Goal: Information Seeking & Learning: Learn about a topic

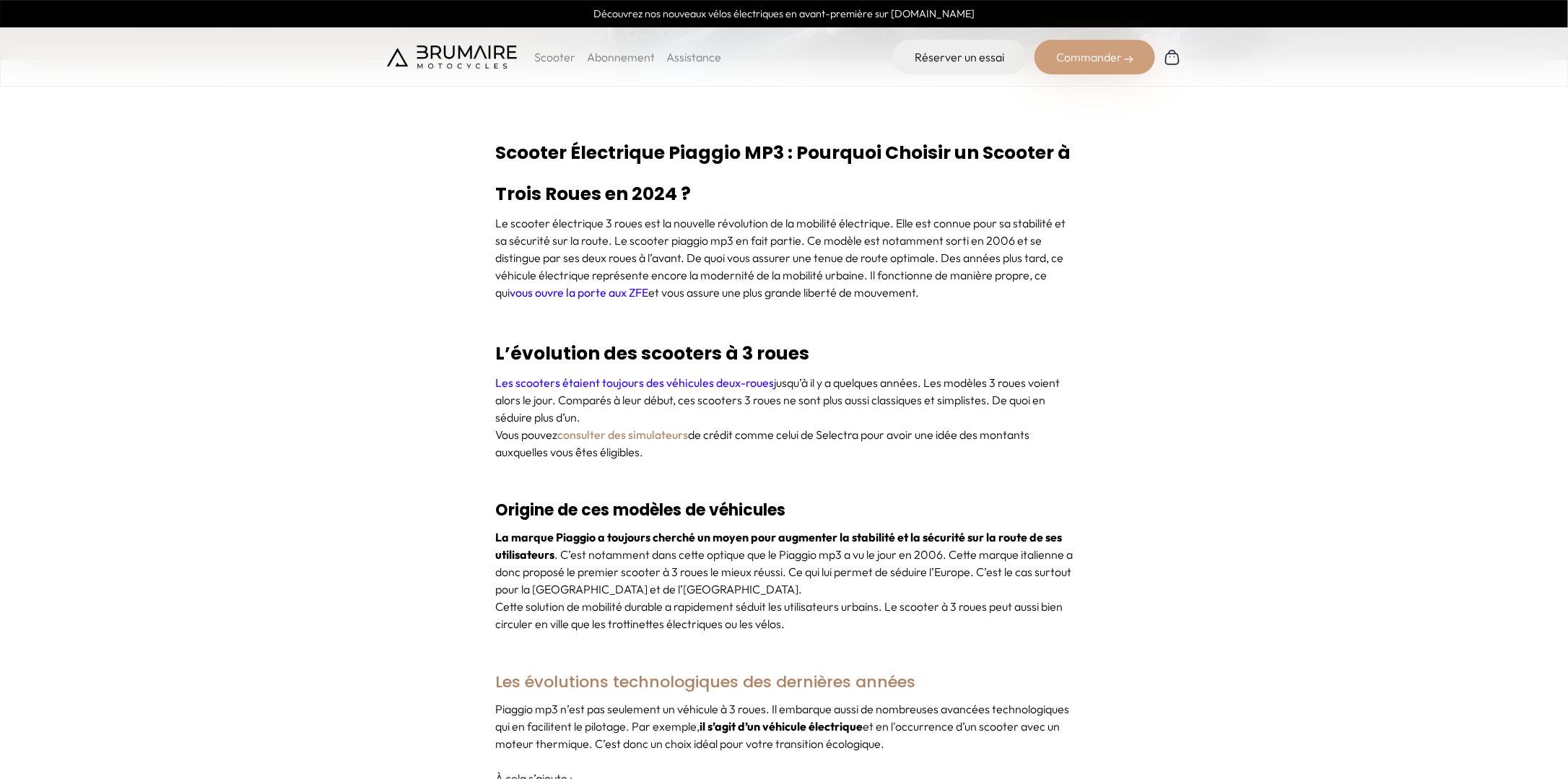
scroll to position [578, 0]
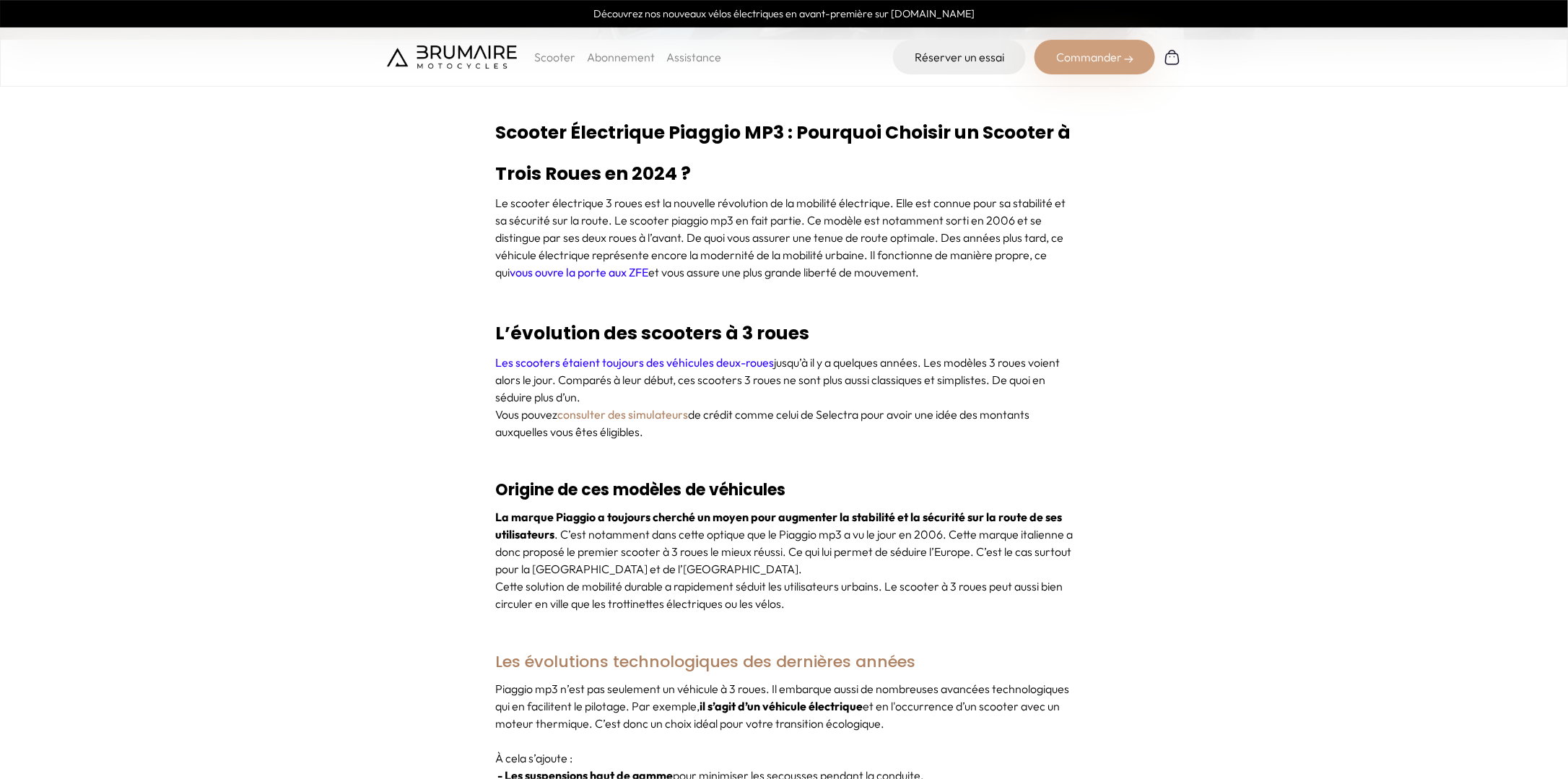
click at [559, 527] on p "La marque Piaggio a toujours cherché un moyen pour augmenter la stabilité et la…" at bounding box center [784, 543] width 577 height 69
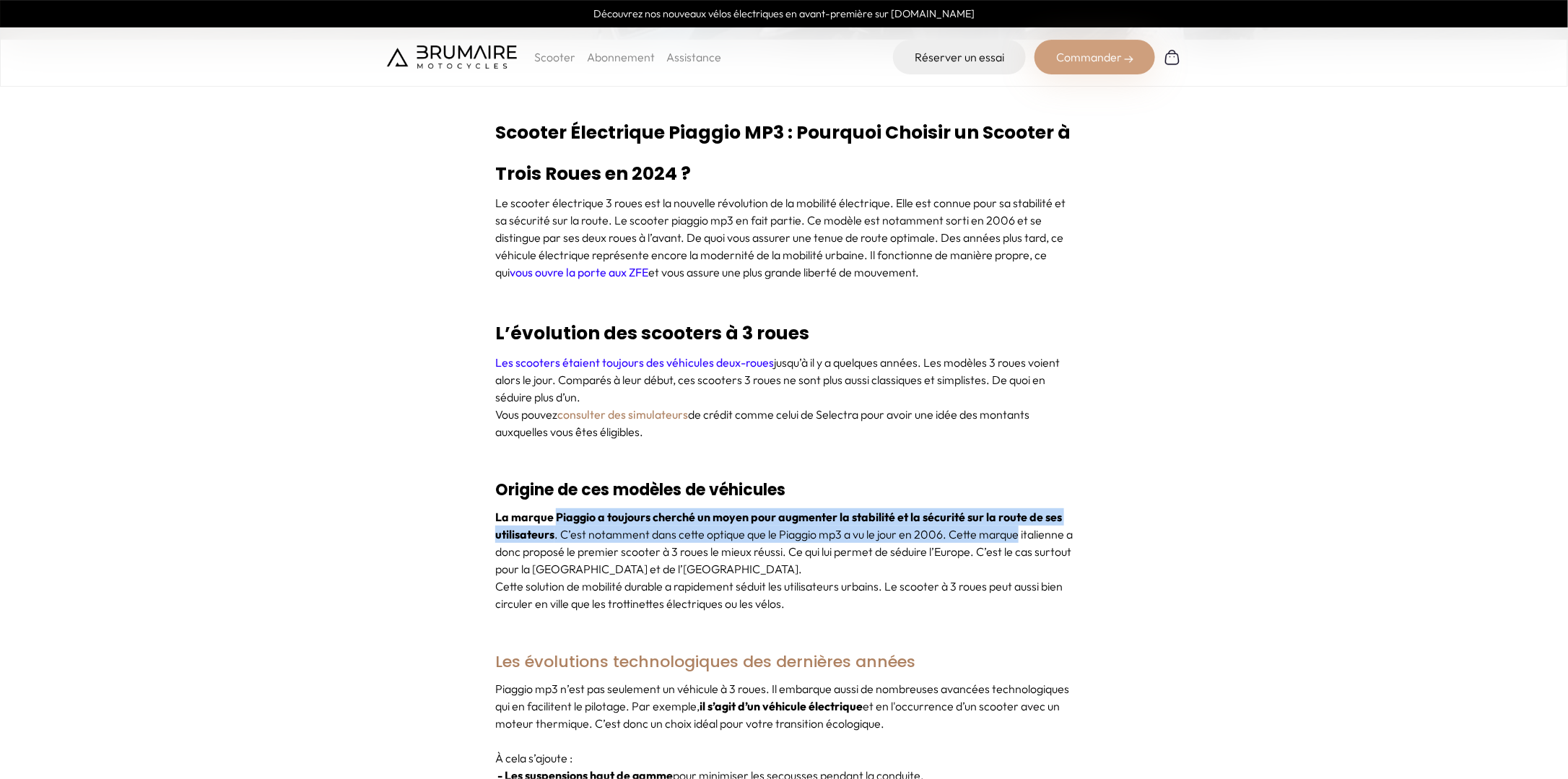
drag, startPoint x: 555, startPoint y: 515, endPoint x: 1020, endPoint y: 540, distance: 465.7
click at [1020, 540] on p "La marque Piaggio a toujours cherché un moyen pour augmenter la stabilité et la…" at bounding box center [784, 543] width 577 height 69
click at [1020, 539] on p "La marque Piaggio a toujours cherché un moyen pour augmenter la stabilité et la…" at bounding box center [784, 543] width 577 height 69
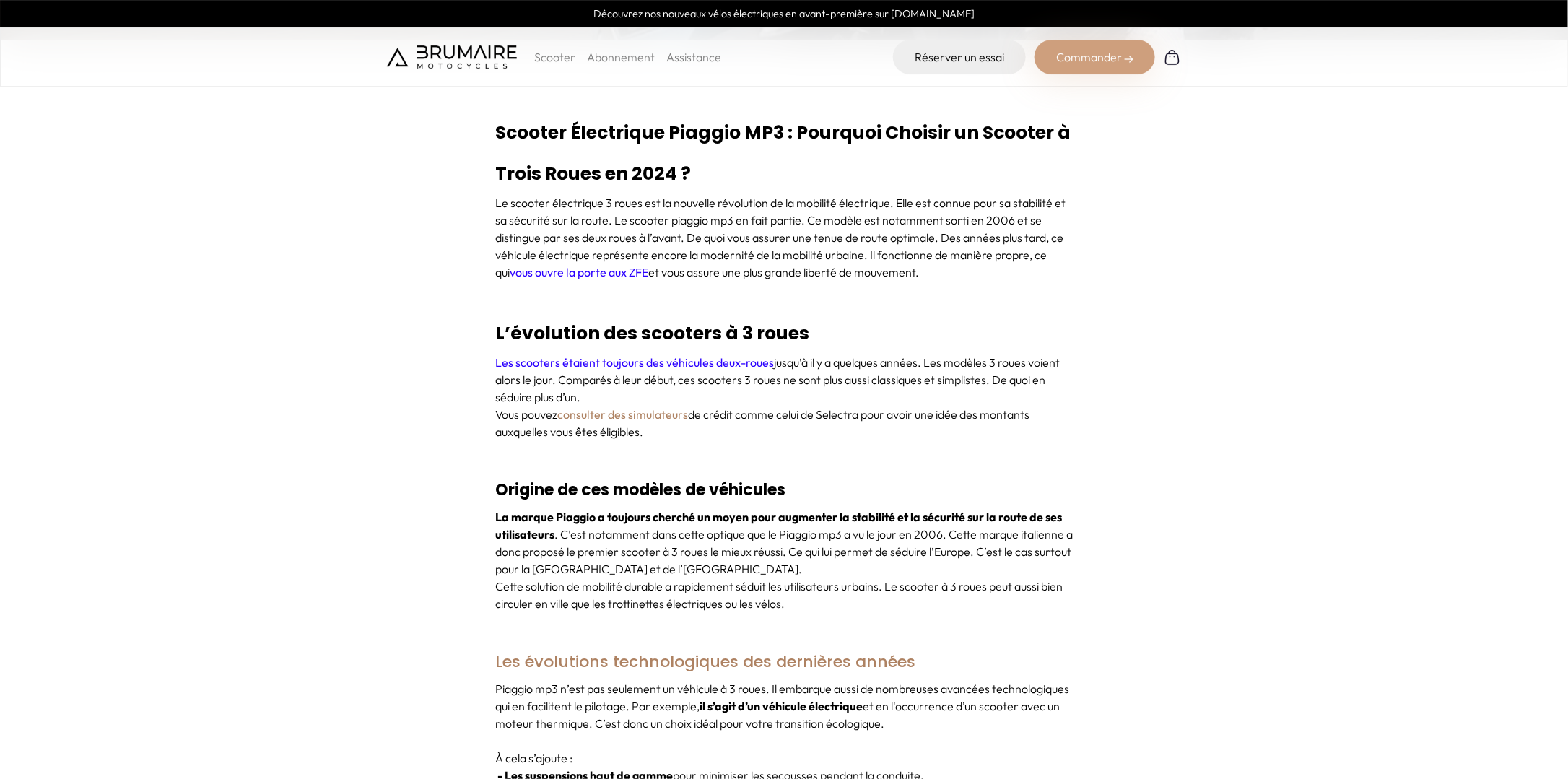
click at [1025, 563] on p "La marque Piaggio a toujours cherché un moyen pour augmenter la stabilité et la…" at bounding box center [784, 543] width 577 height 69
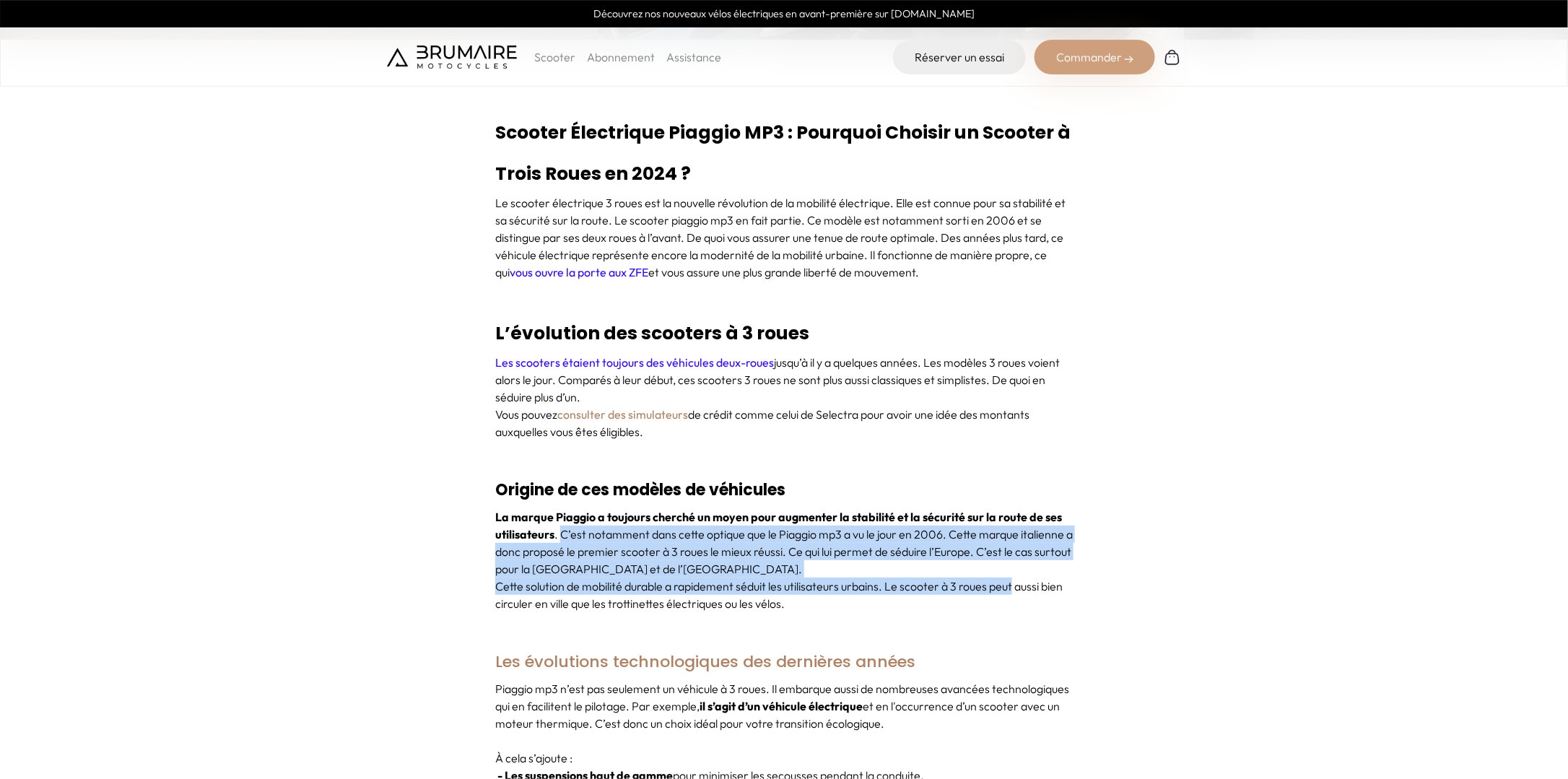
drag, startPoint x: 1015, startPoint y: 588, endPoint x: 560, endPoint y: 536, distance: 458.0
click at [560, 536] on div "La marque Piaggio a toujours cherché un moyen pour augmenter la stabilité et la…" at bounding box center [784, 569] width 577 height 121
click at [560, 536] on p "La marque Piaggio a toujours cherché un moyen pour augmenter la stabilité et la…" at bounding box center [784, 543] width 577 height 69
click at [561, 540] on p "La marque Piaggio a toujours cherché un moyen pour augmenter la stabilité et la…" at bounding box center [784, 543] width 577 height 69
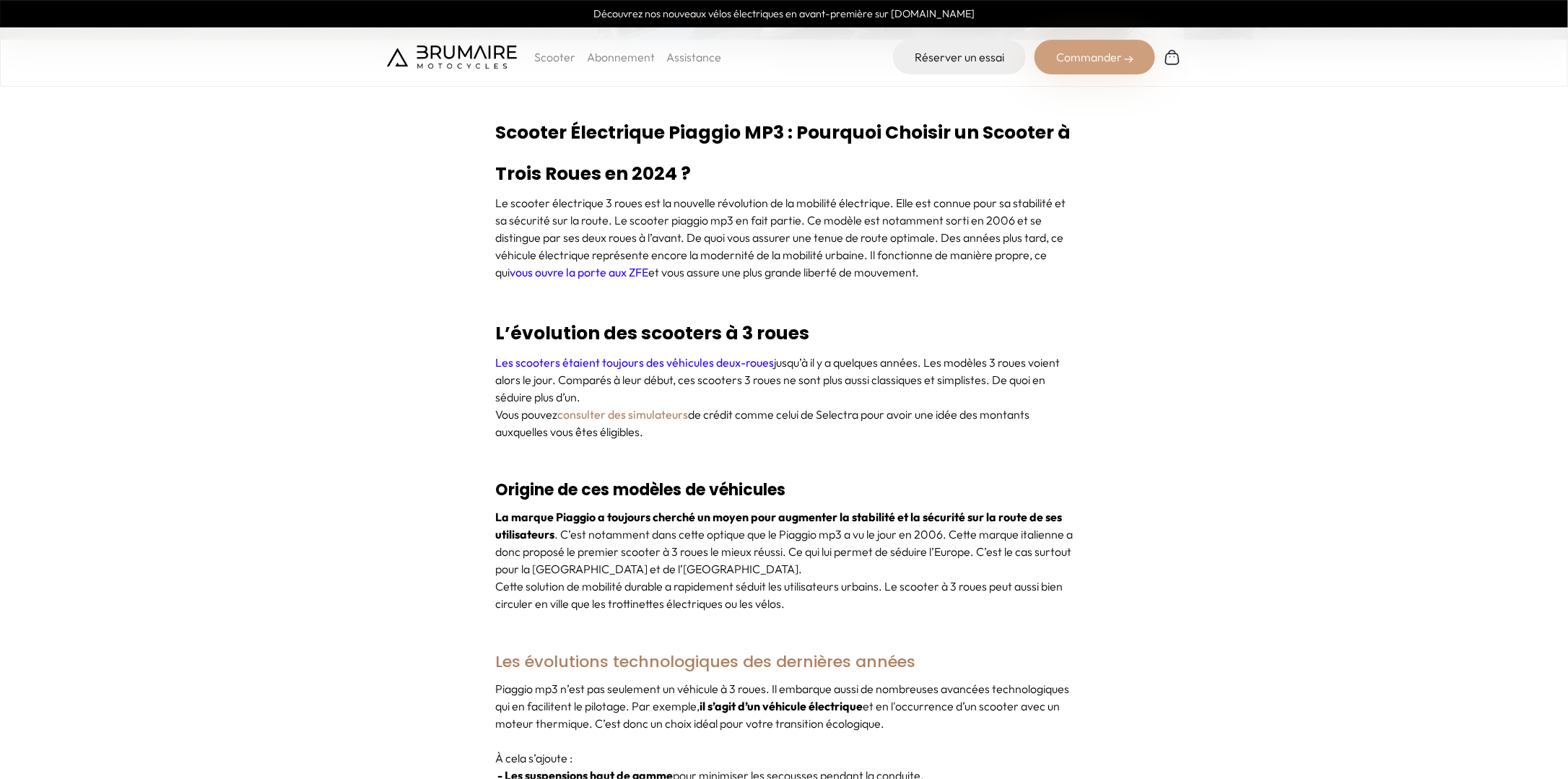
click at [633, 573] on p "La marque Piaggio a toujours cherché un moyen pour augmenter la stabilité et la…" at bounding box center [784, 543] width 577 height 69
